Goal: Navigation & Orientation: Find specific page/section

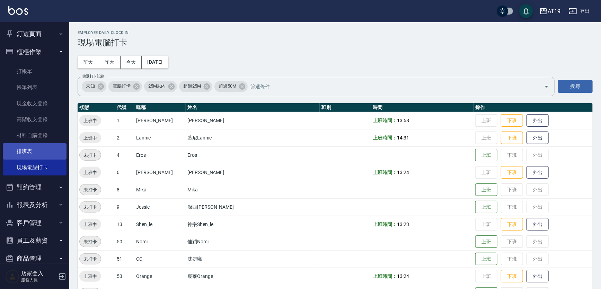
click at [10, 150] on link "排班表" at bounding box center [35, 151] width 64 height 16
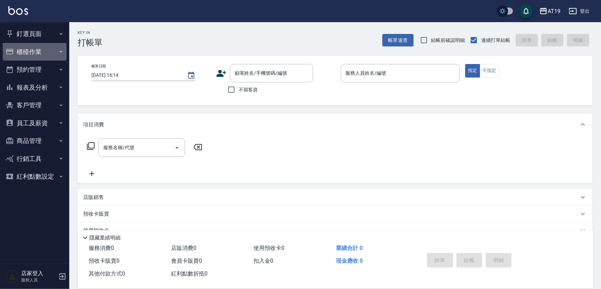
click at [54, 55] on button "櫃檯作業" at bounding box center [35, 52] width 64 height 18
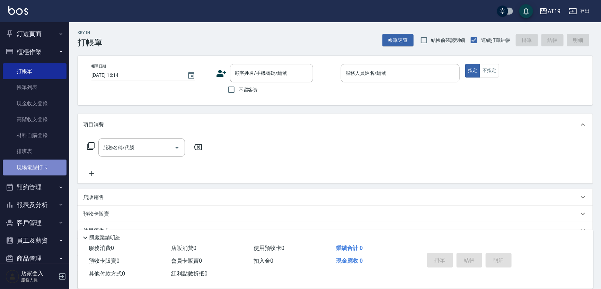
click at [50, 167] on link "現場電腦打卡" at bounding box center [35, 168] width 64 height 16
